Goal: Transaction & Acquisition: Purchase product/service

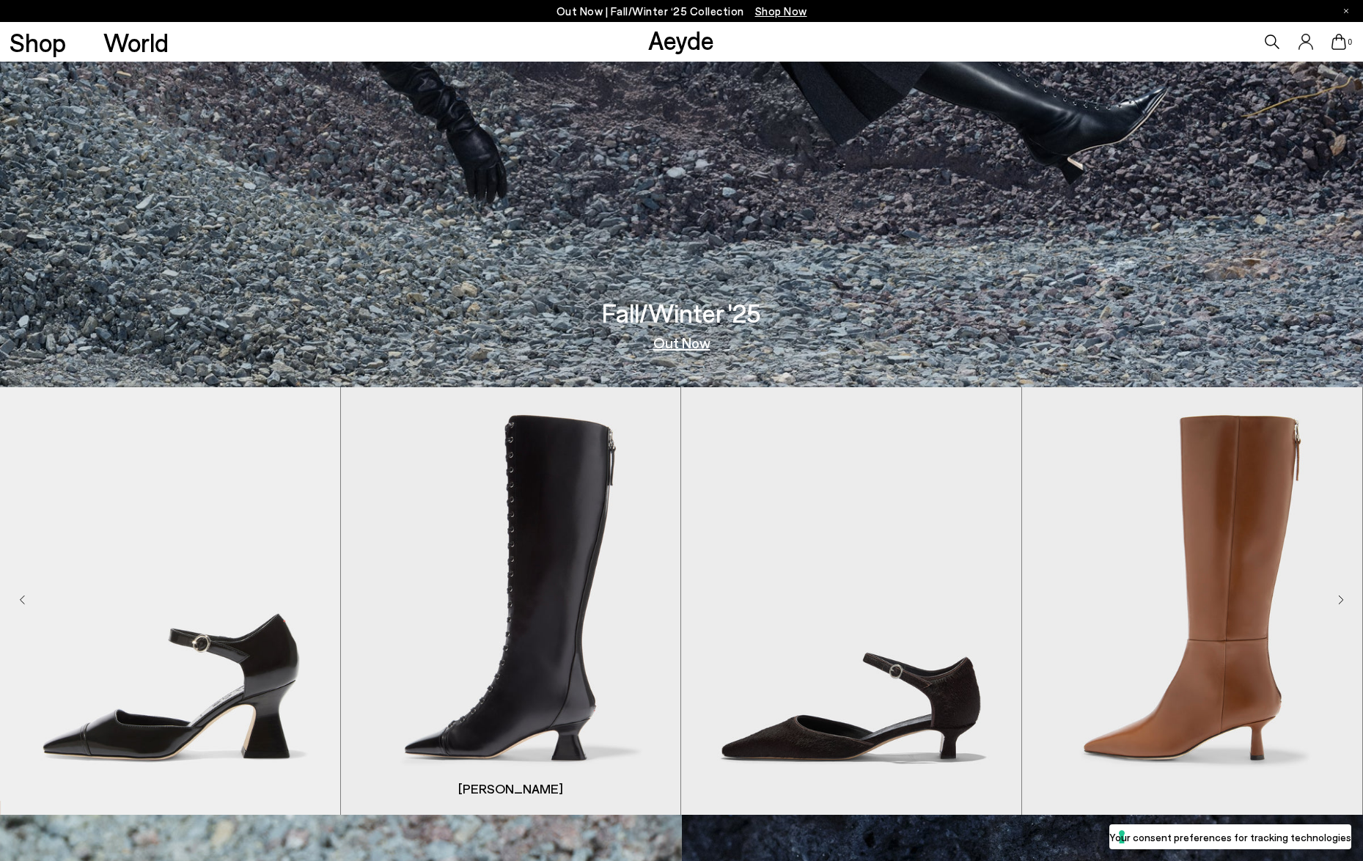
scroll to position [588, 0]
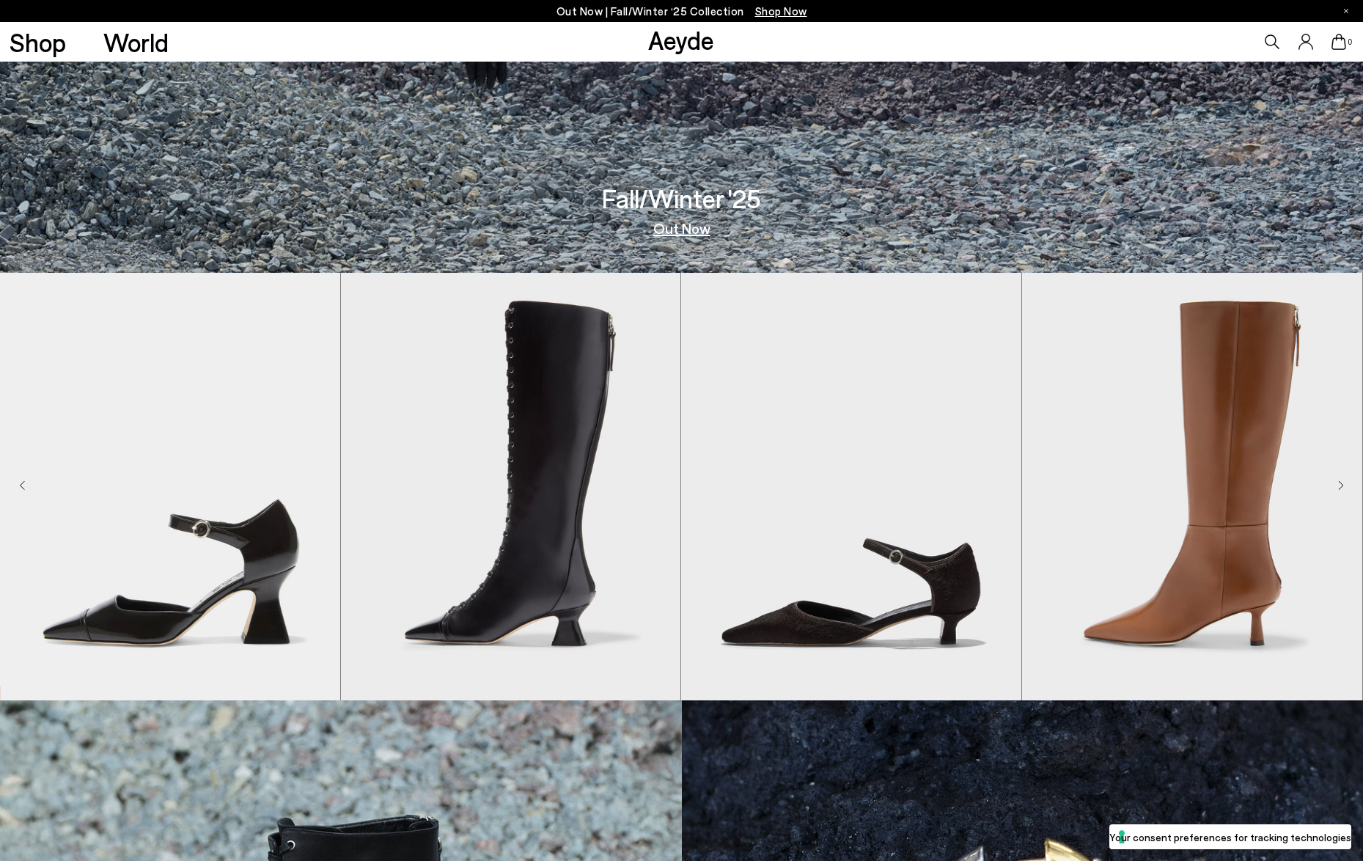
click at [1338, 488] on icon "Next slide" at bounding box center [1341, 485] width 6 height 10
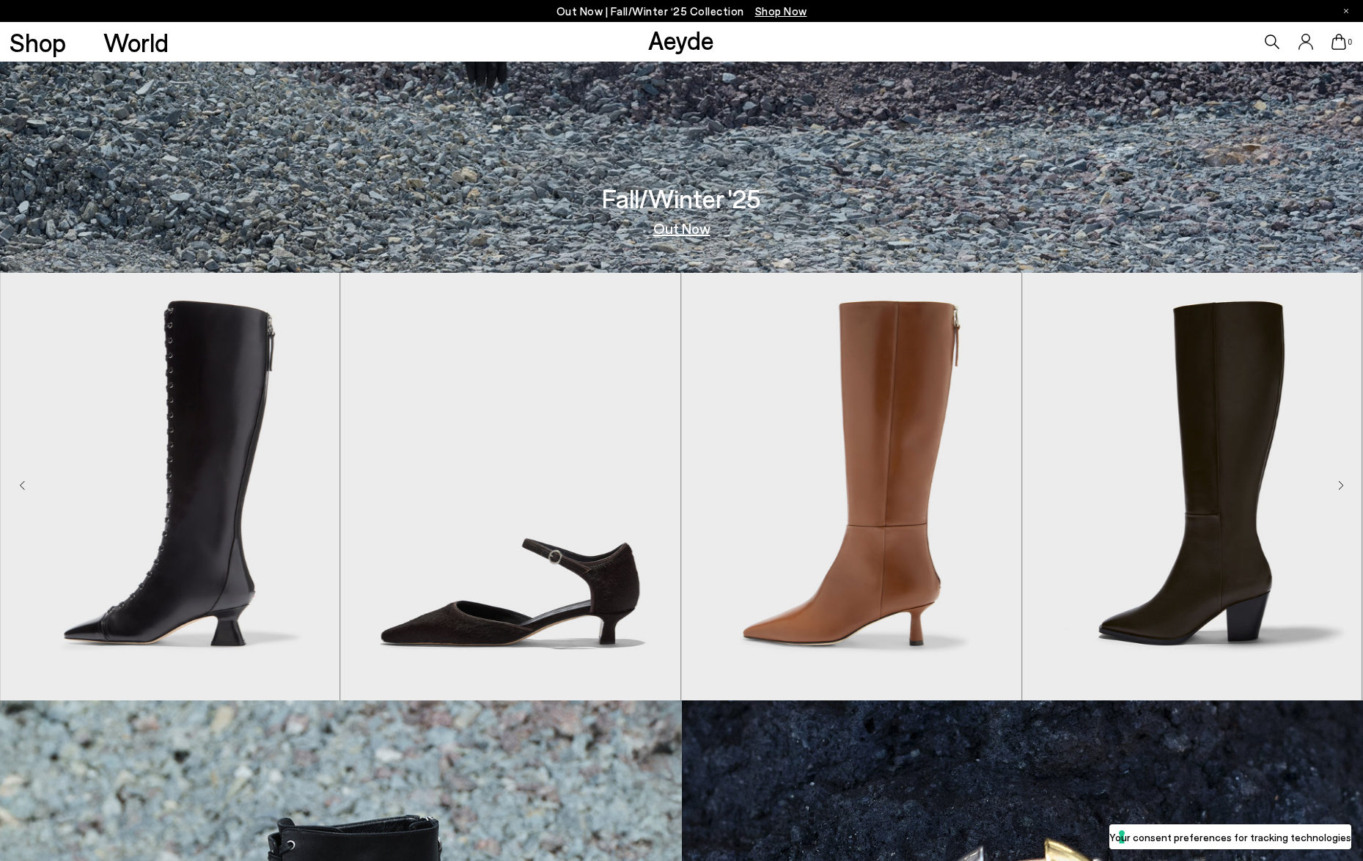
click at [1338, 488] on icon "Next slide" at bounding box center [1341, 485] width 6 height 10
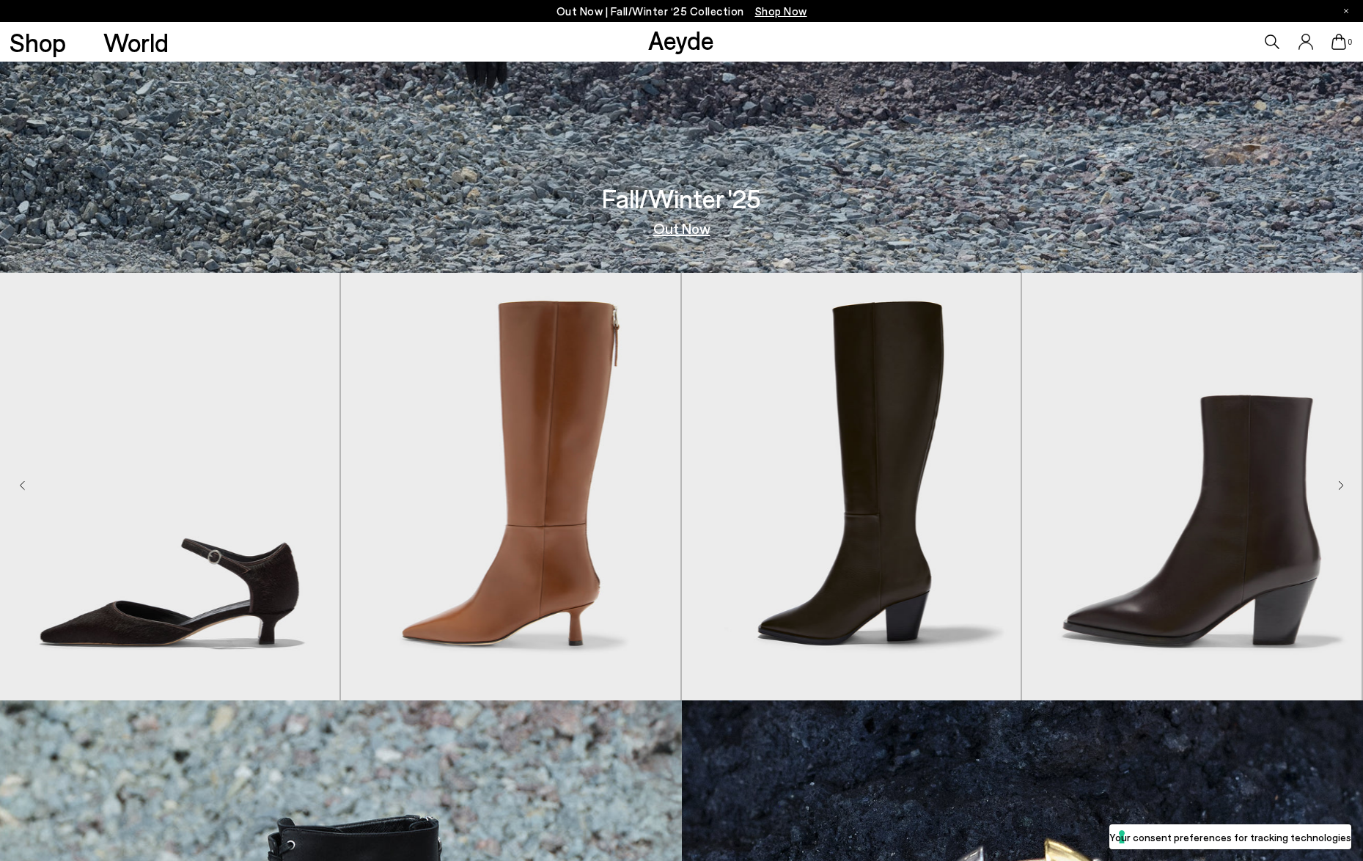
click at [1338, 488] on icon "Next slide" at bounding box center [1341, 485] width 6 height 10
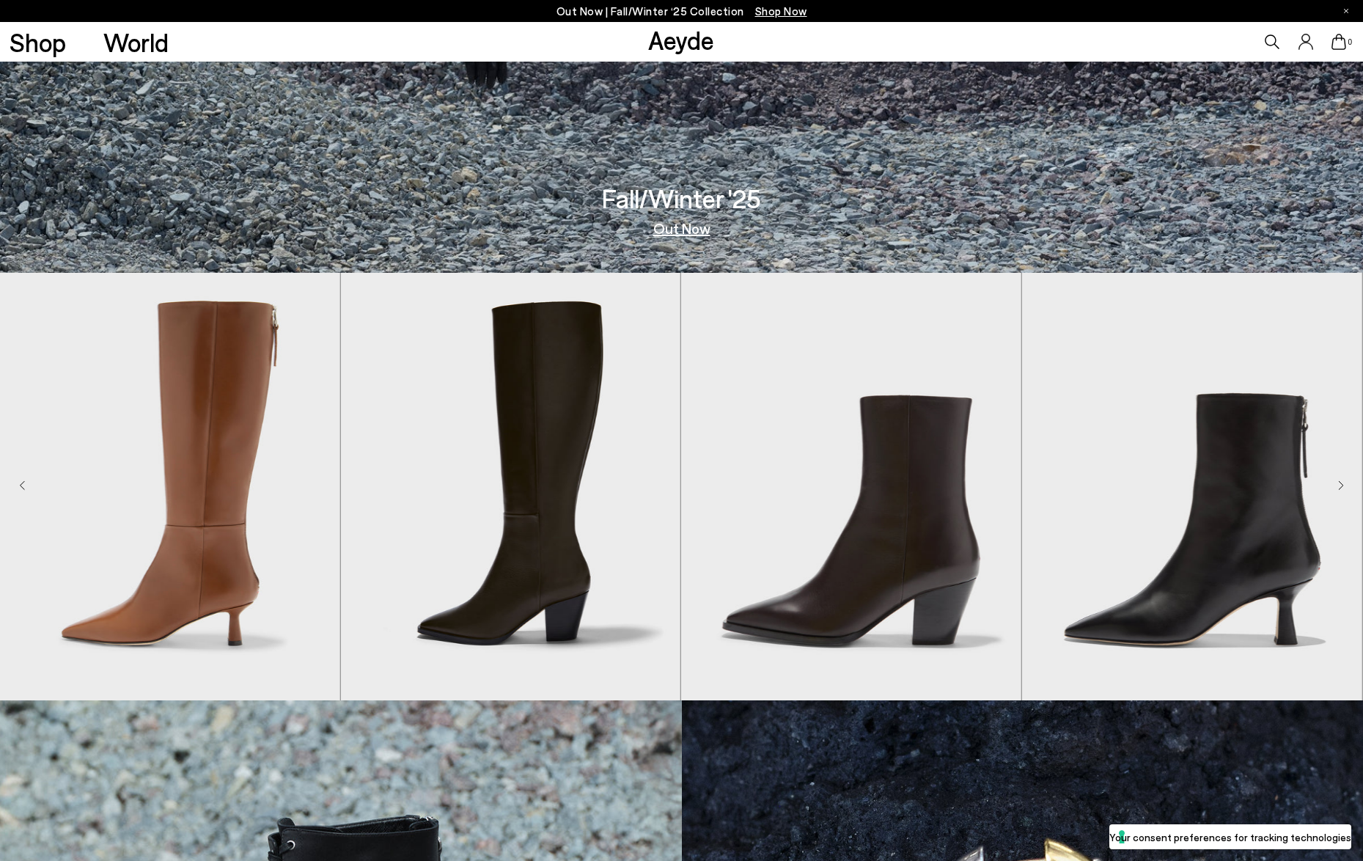
click at [1338, 488] on icon "Next slide" at bounding box center [1341, 485] width 6 height 10
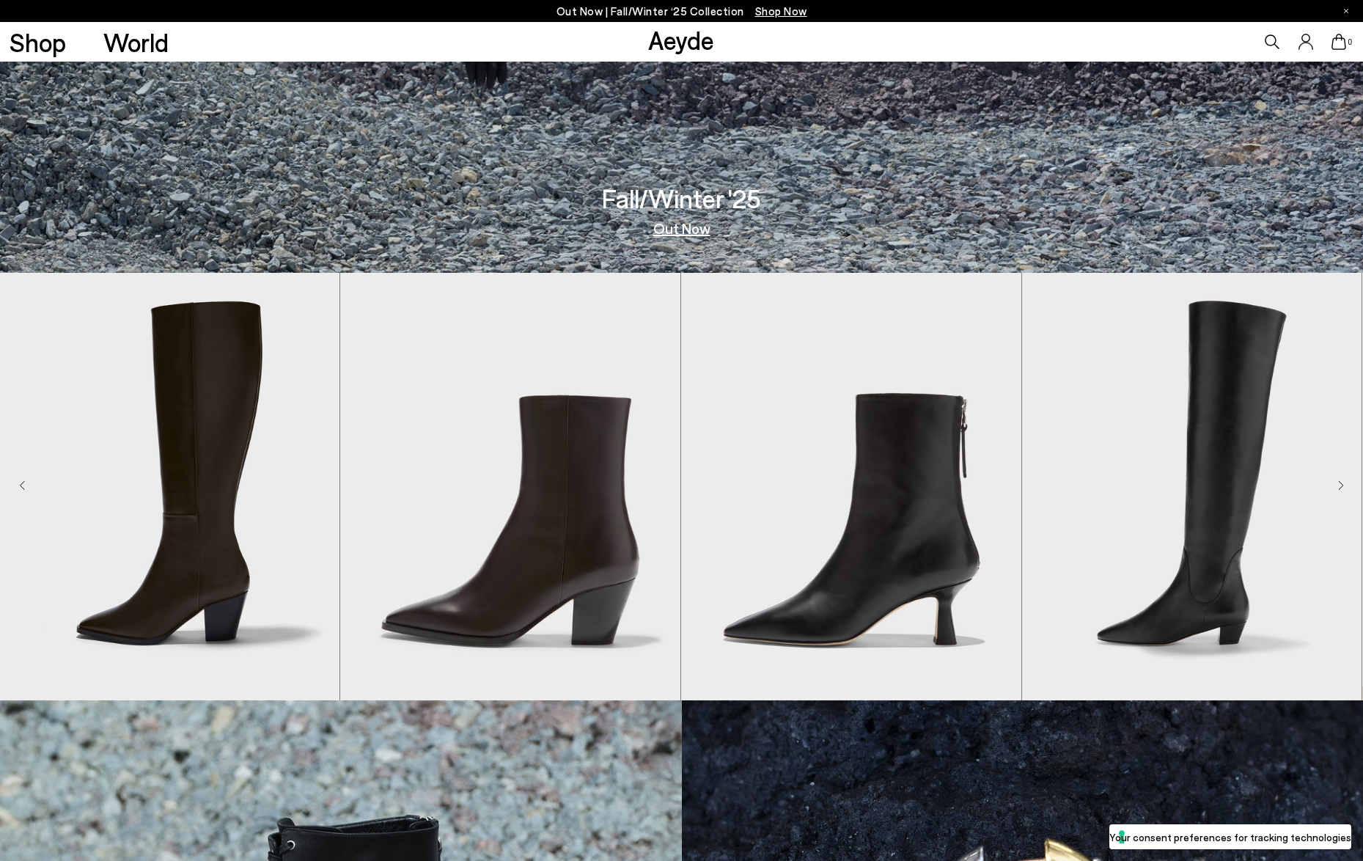
click at [1338, 488] on icon "Next slide" at bounding box center [1341, 485] width 6 height 10
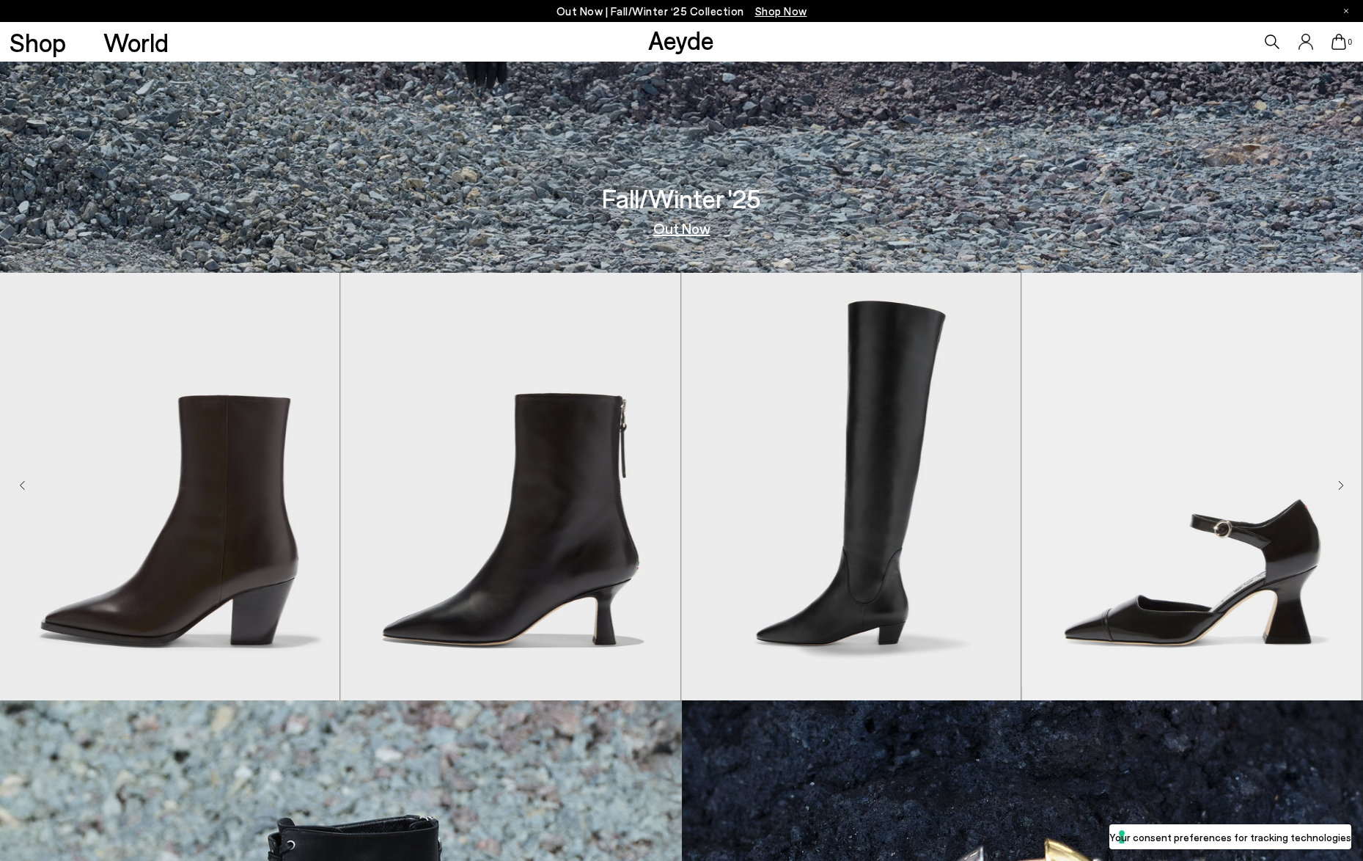
click at [1338, 488] on icon "Next slide" at bounding box center [1341, 485] width 6 height 10
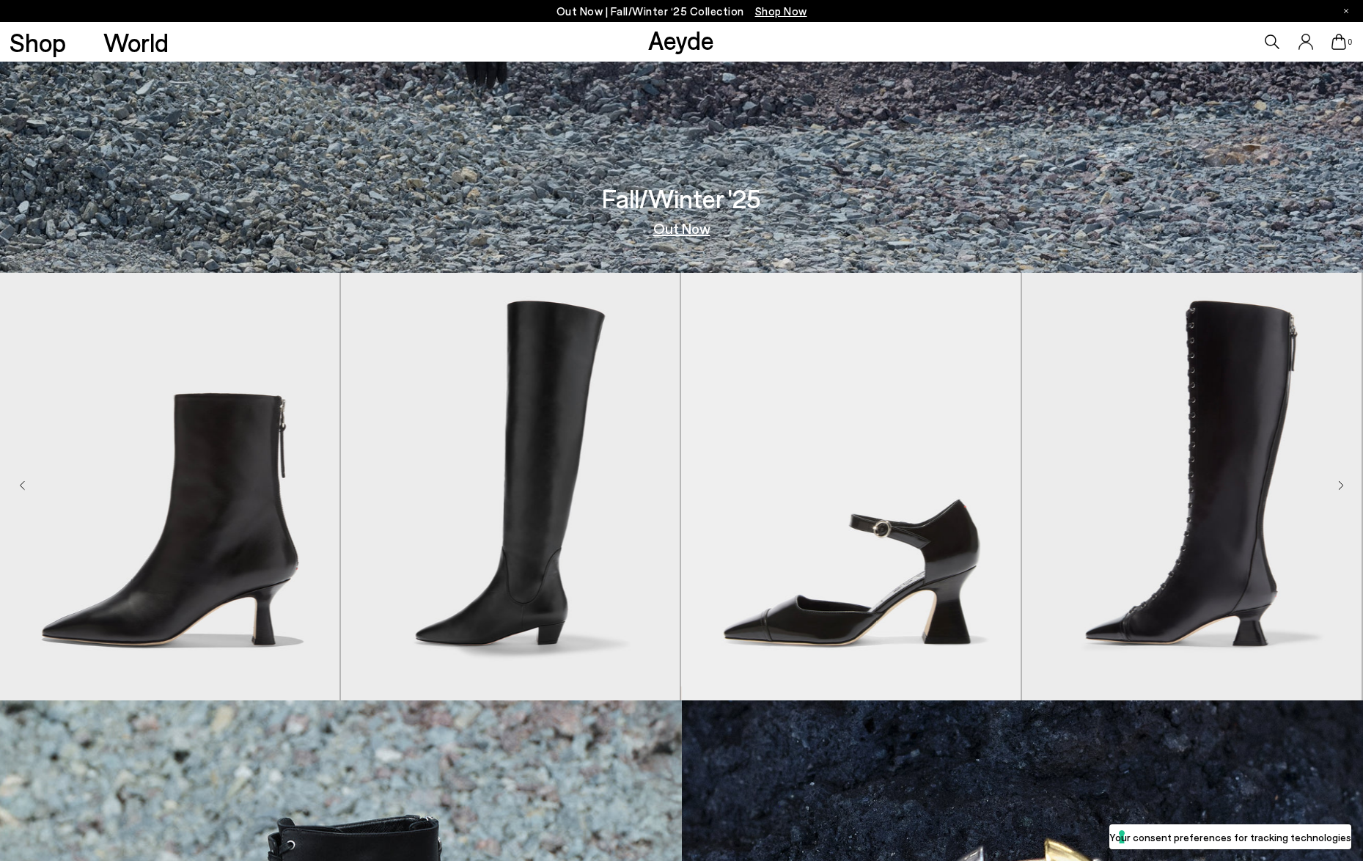
click at [1338, 488] on icon "Next slide" at bounding box center [1341, 485] width 6 height 10
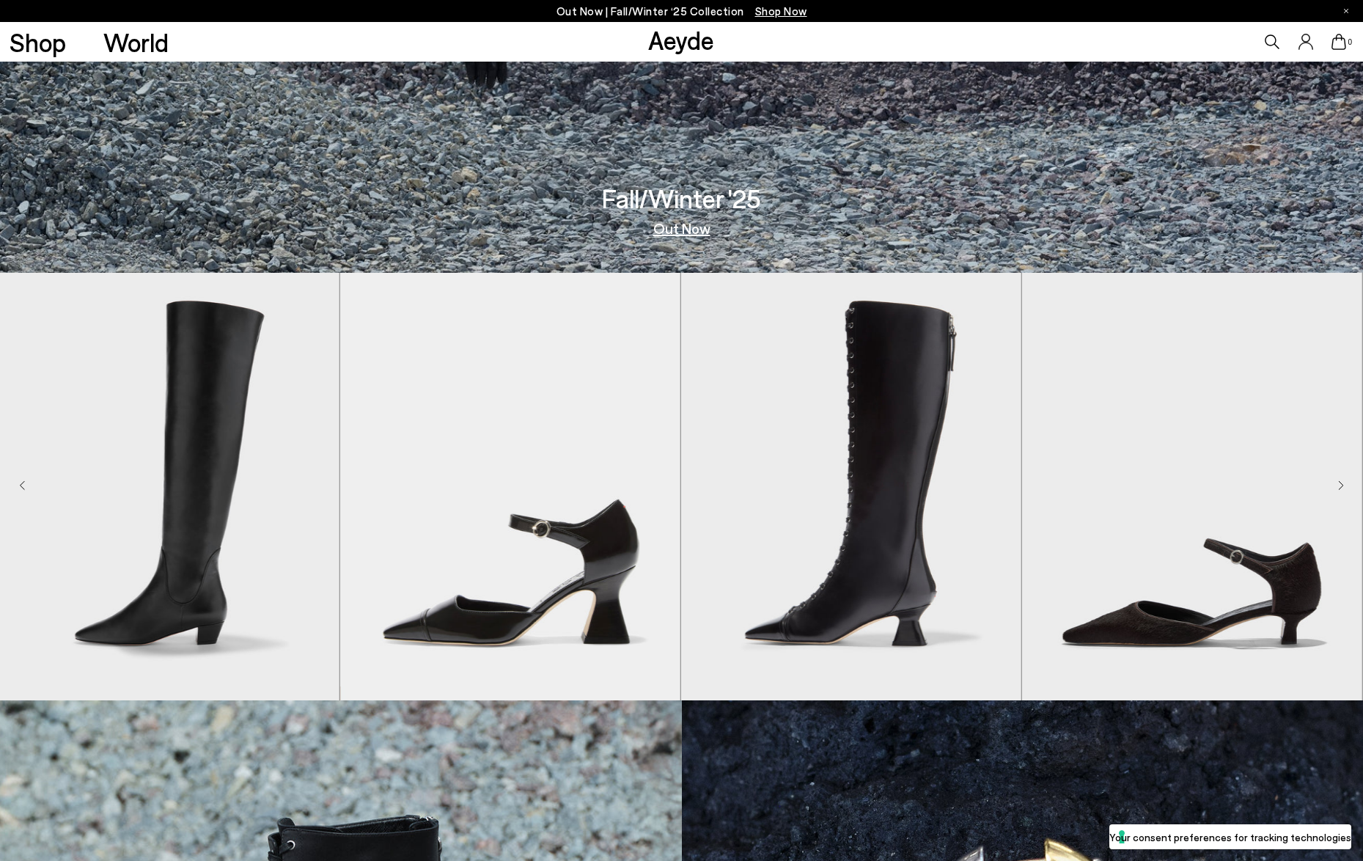
click at [1338, 488] on icon "Next slide" at bounding box center [1341, 485] width 6 height 10
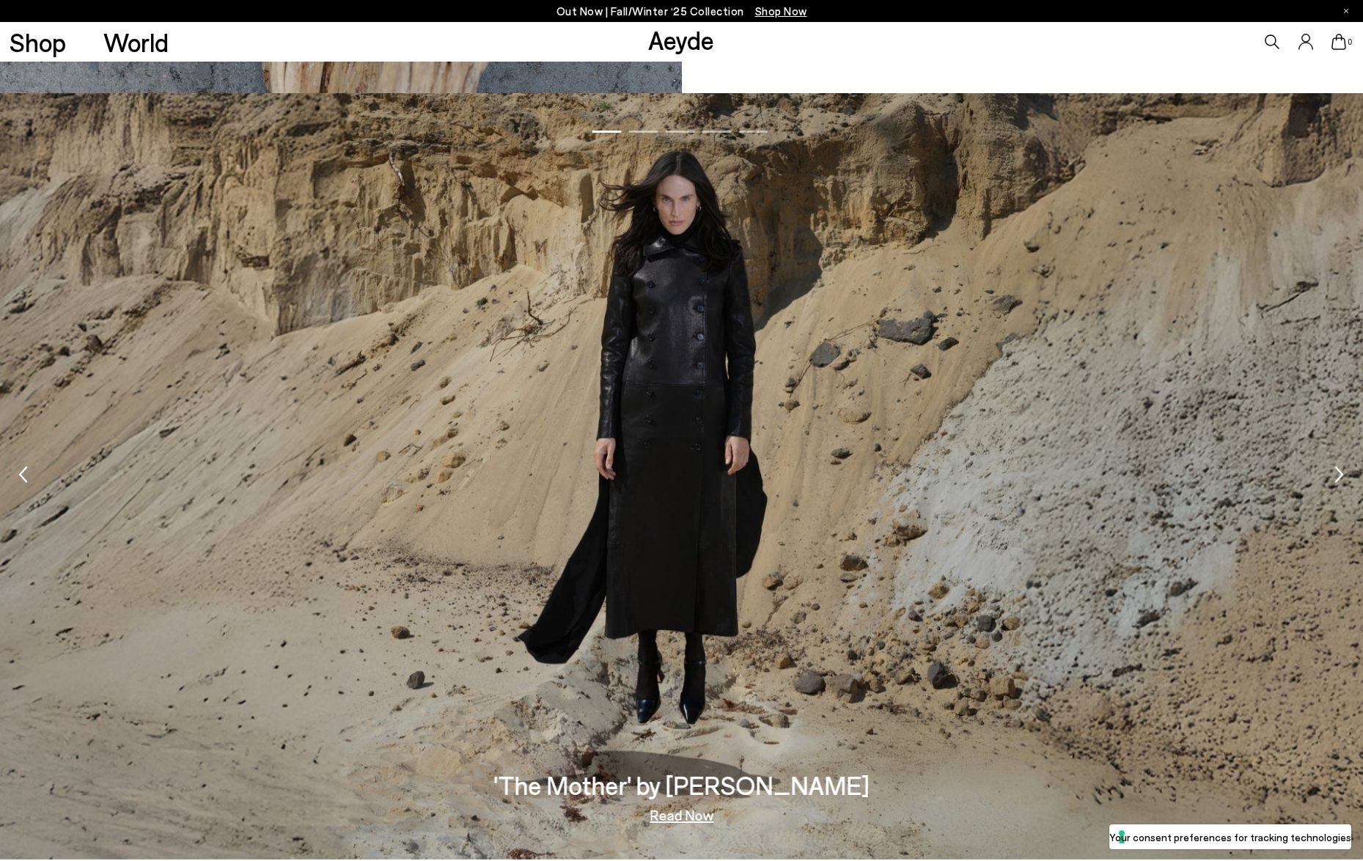
scroll to position [3445, 0]
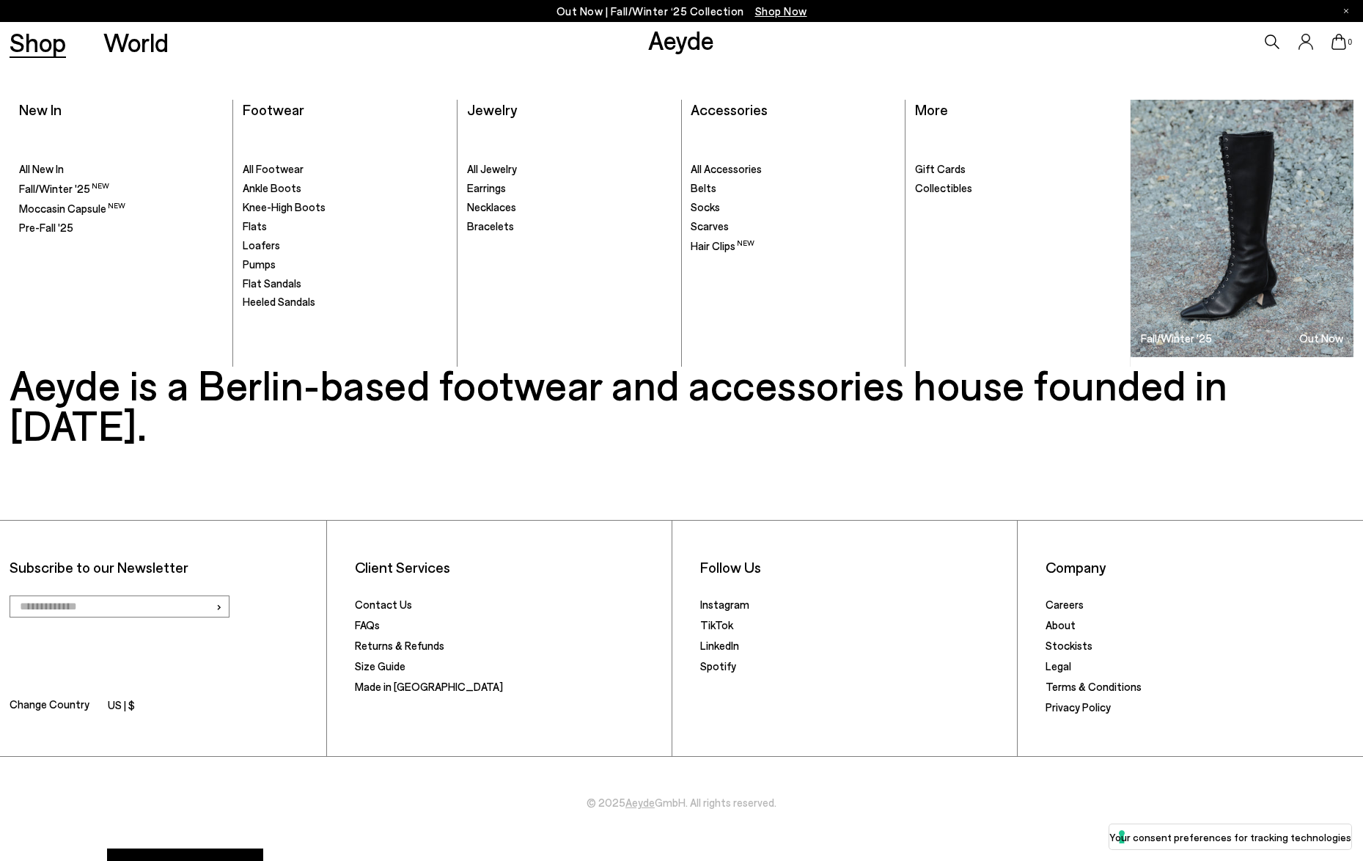
click at [26, 41] on link "Shop" at bounding box center [38, 42] width 56 height 26
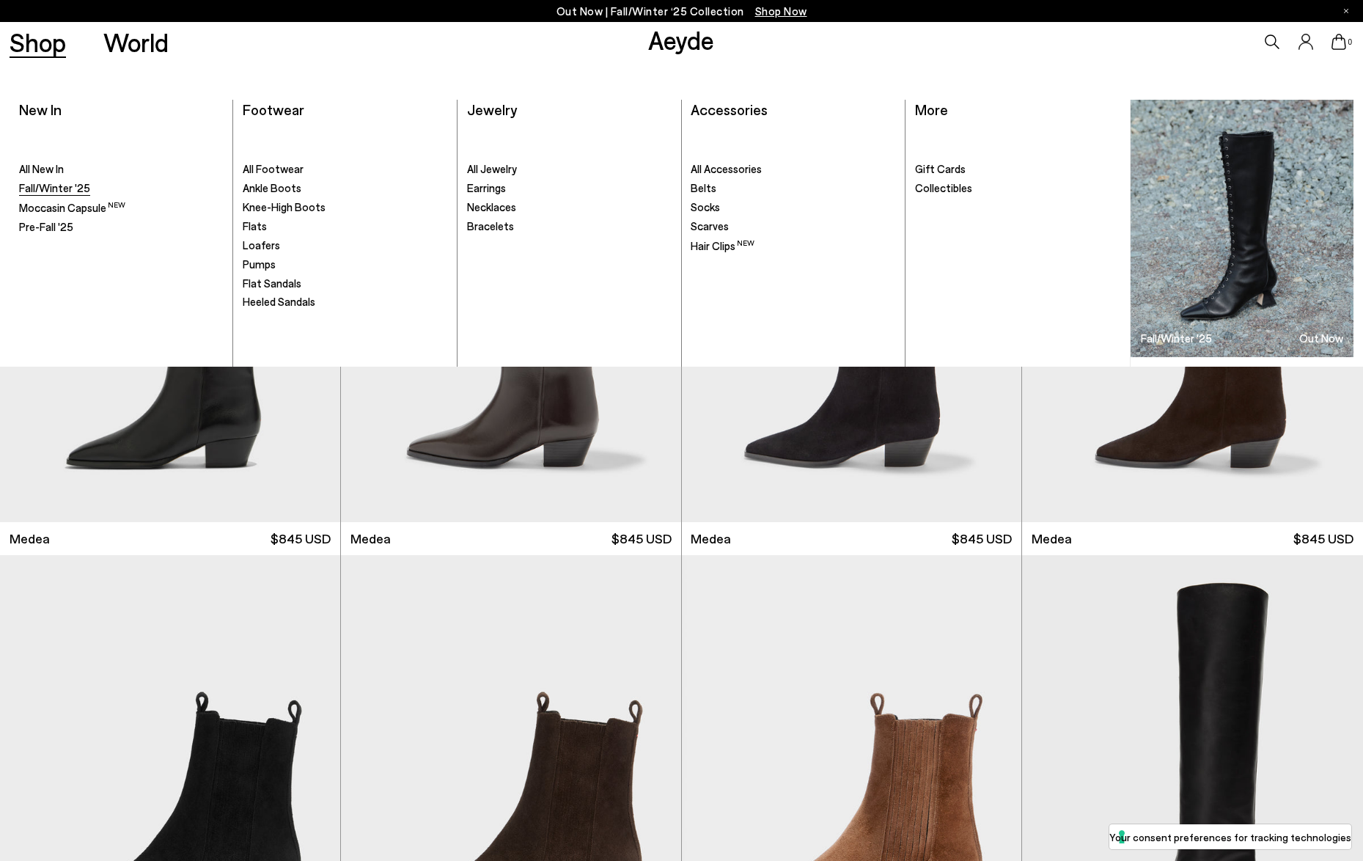
click at [54, 192] on span "Fall/Winter '25" at bounding box center [54, 187] width 71 height 13
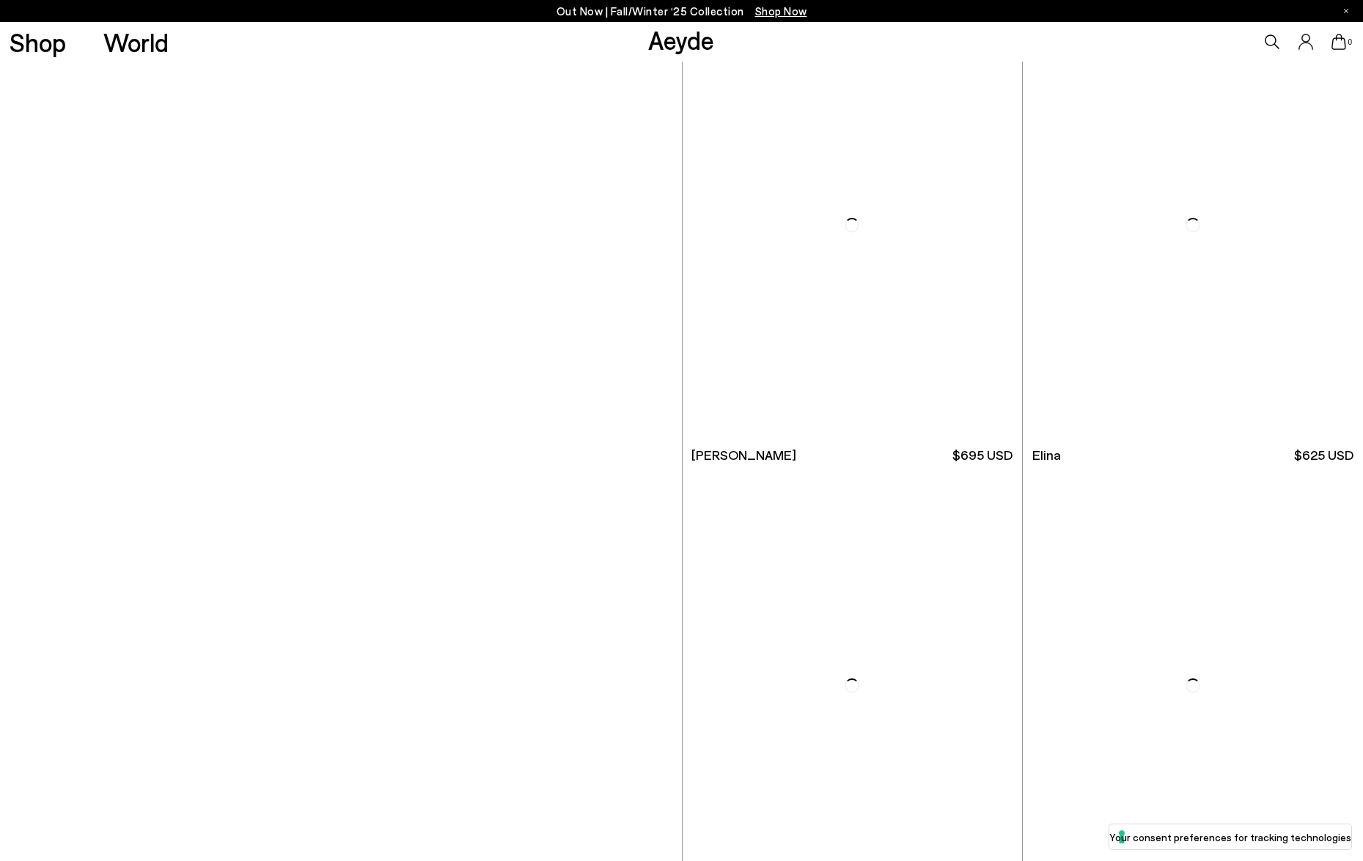
scroll to position [6821, 0]
